Goal: Find specific page/section: Find specific page/section

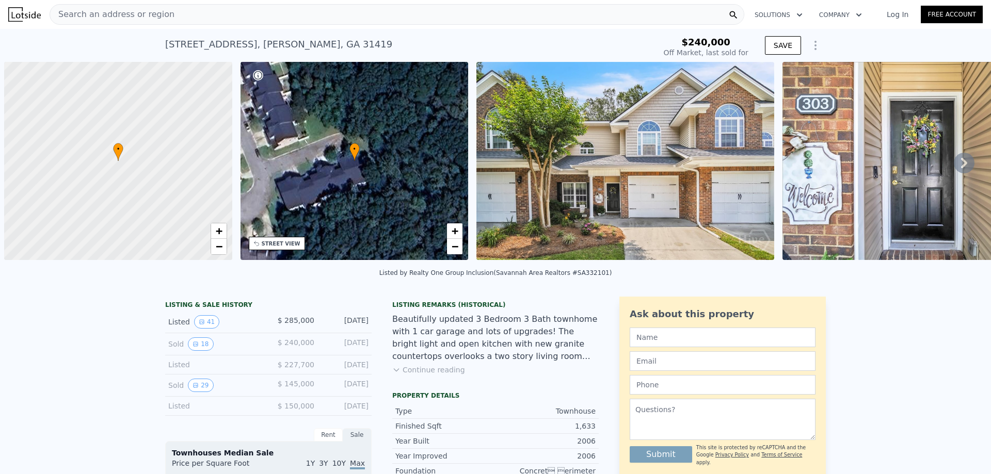
scroll to position [0, 4]
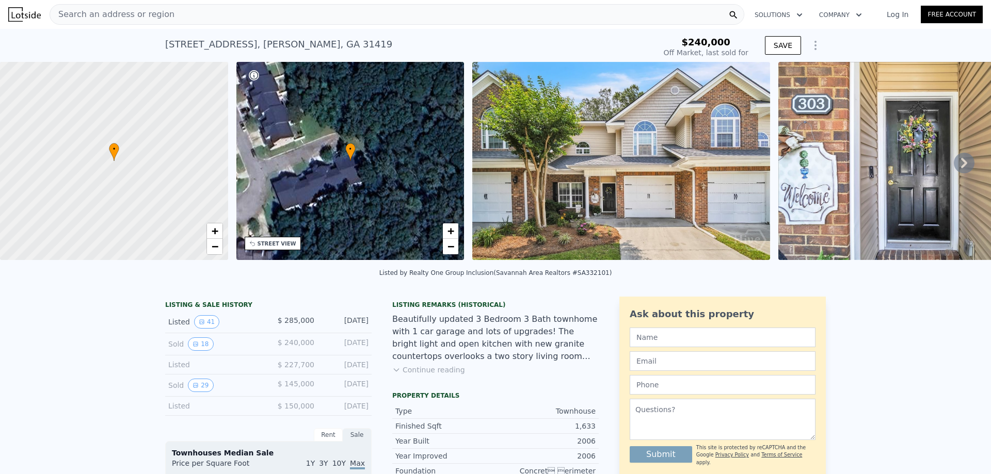
click at [232, 14] on div "Search an address or region" at bounding box center [397, 14] width 695 height 21
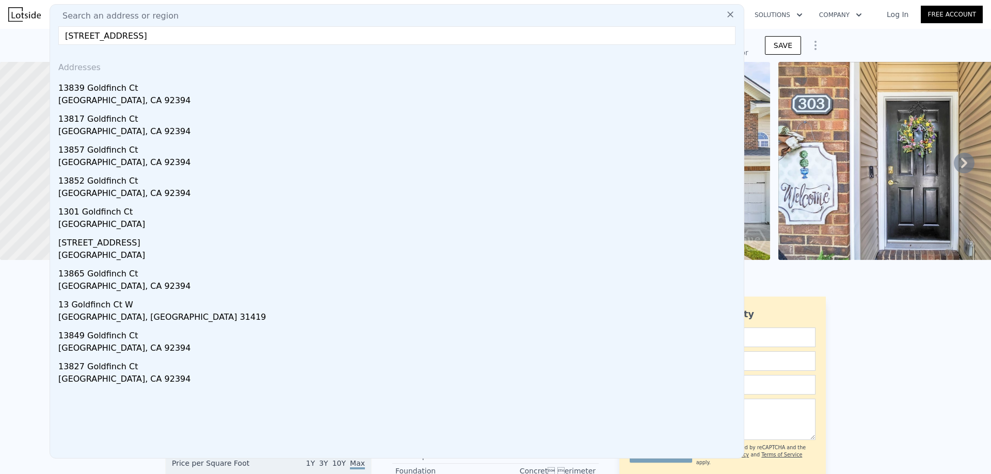
click at [170, 36] on input "13 W GOLDFINCH CT" at bounding box center [396, 35] width 677 height 19
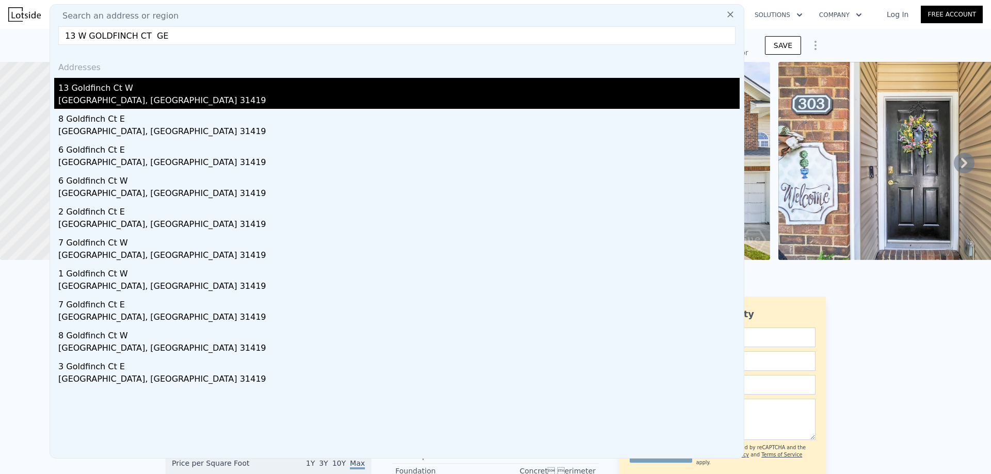
type input "13 W GOLDFINCH CT GE"
click at [186, 93] on div "13 Goldfinch Ct W" at bounding box center [398, 86] width 681 height 17
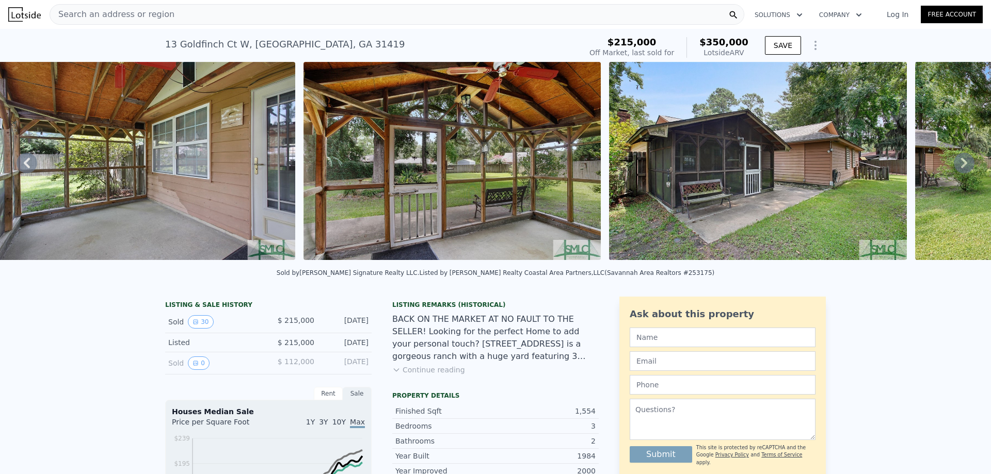
scroll to position [0, 7503]
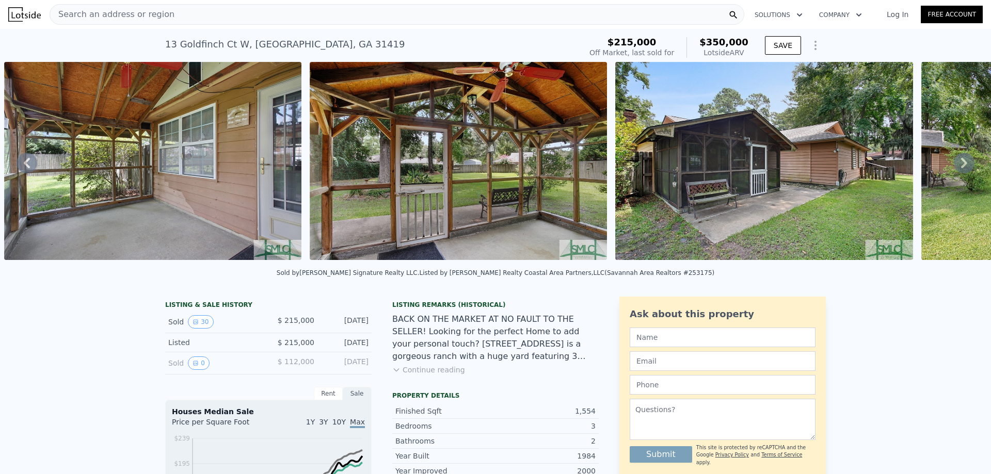
click at [435, 375] on button "Continue reading" at bounding box center [428, 370] width 73 height 10
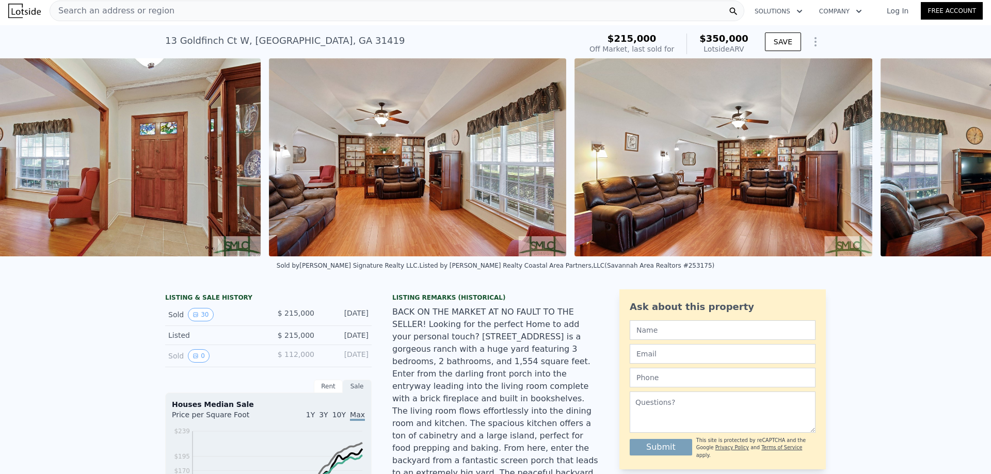
scroll to position [0, 1389]
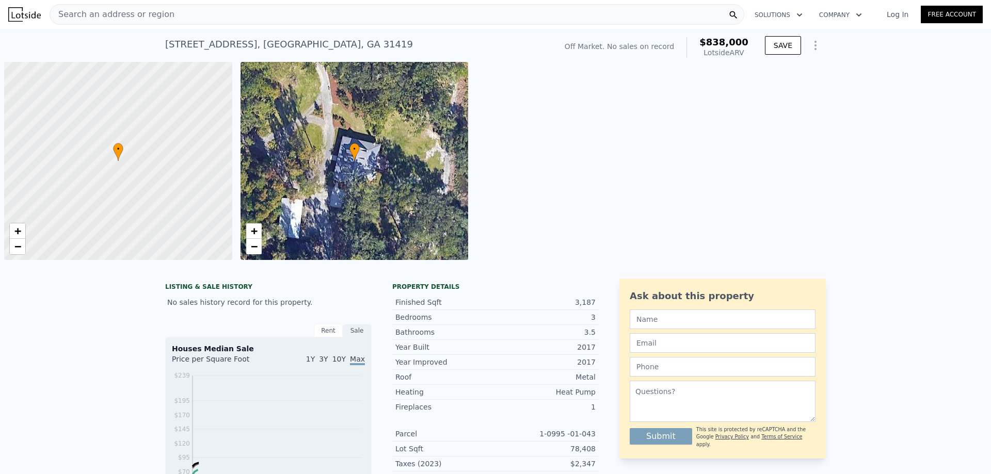
scroll to position [0, 4]
